Goal: Find specific page/section: Find specific page/section

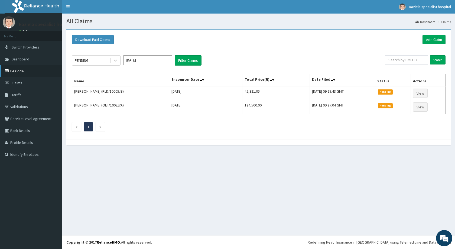
click at [27, 72] on link "PA Code" at bounding box center [31, 71] width 62 height 12
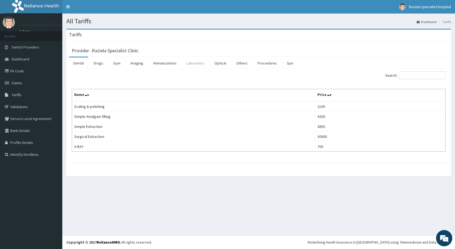
click at [195, 65] on link "Laboratory" at bounding box center [195, 62] width 27 height 11
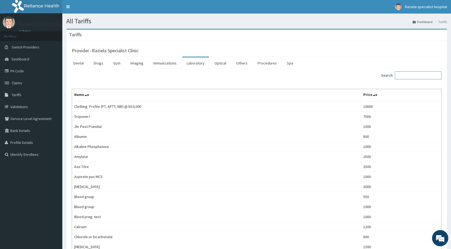
click at [421, 74] on input "Search:" at bounding box center [418, 75] width 47 height 8
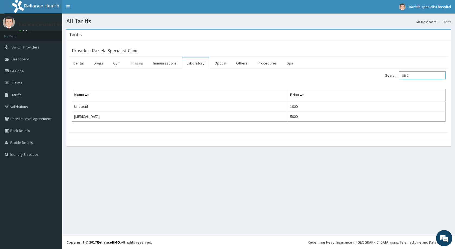
type input "URIC"
click at [130, 64] on link "Imaging" at bounding box center [136, 62] width 21 height 11
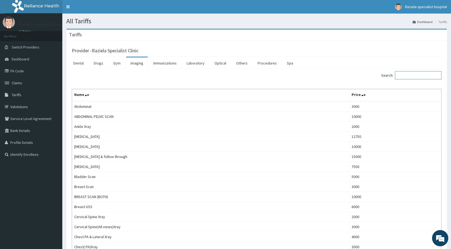
click at [413, 74] on input "Search:" at bounding box center [418, 75] width 47 height 8
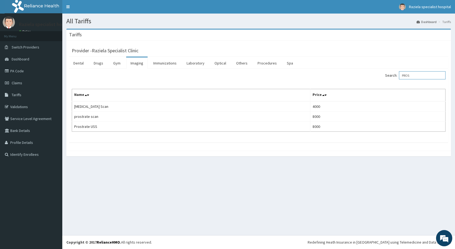
type input "PROS"
click at [264, 64] on link "Procedures" at bounding box center [267, 62] width 28 height 11
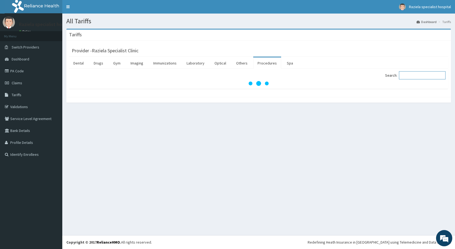
click at [411, 72] on input "Search:" at bounding box center [422, 75] width 47 height 8
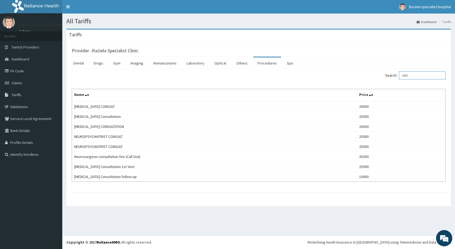
type input "URO"
